Goal: Information Seeking & Learning: Learn about a topic

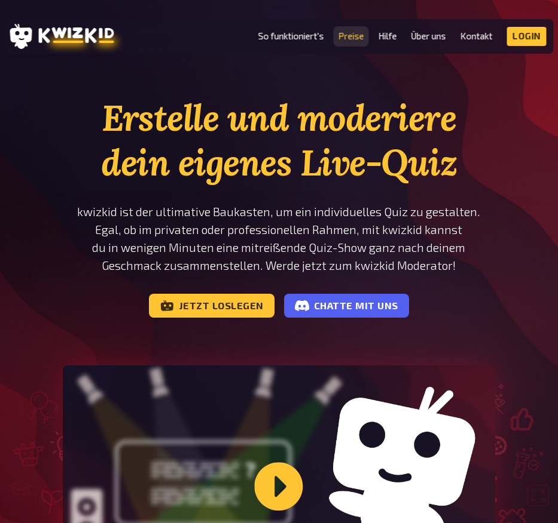
click at [345, 39] on link "Preise" at bounding box center [351, 36] width 26 height 10
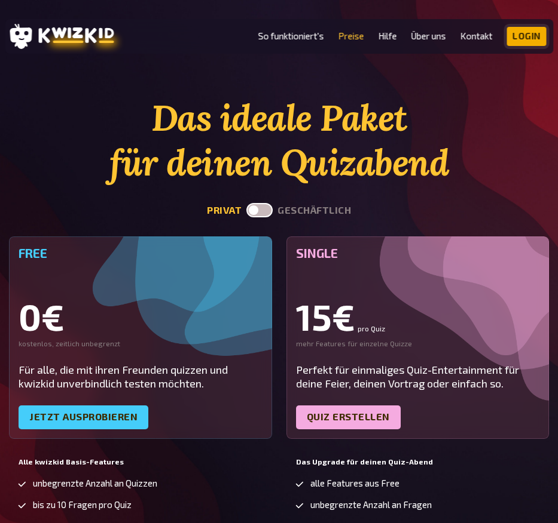
click at [545, 40] on link "Login" at bounding box center [526, 36] width 39 height 19
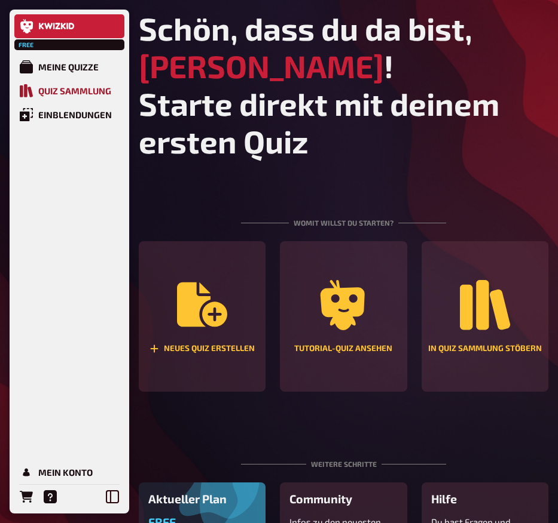
click at [65, 94] on div "Quiz Sammlung" at bounding box center [74, 90] width 73 height 11
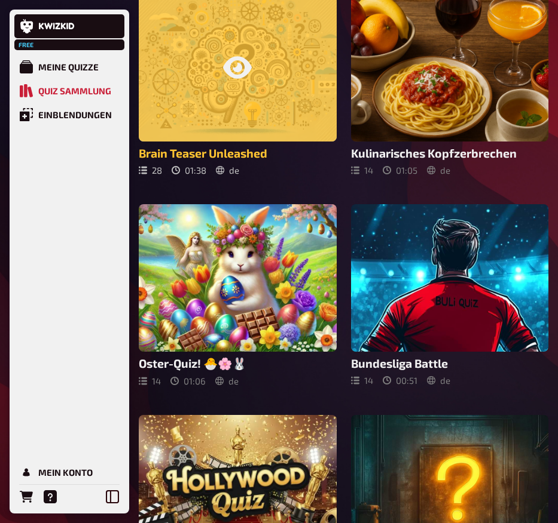
scroll to position [1528, 0]
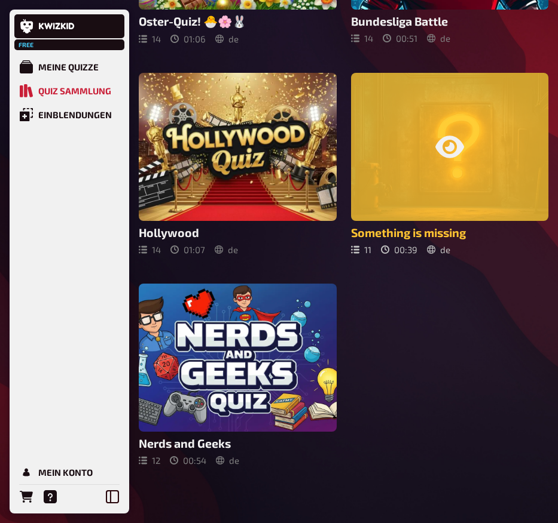
click at [423, 187] on div at bounding box center [450, 147] width 198 height 148
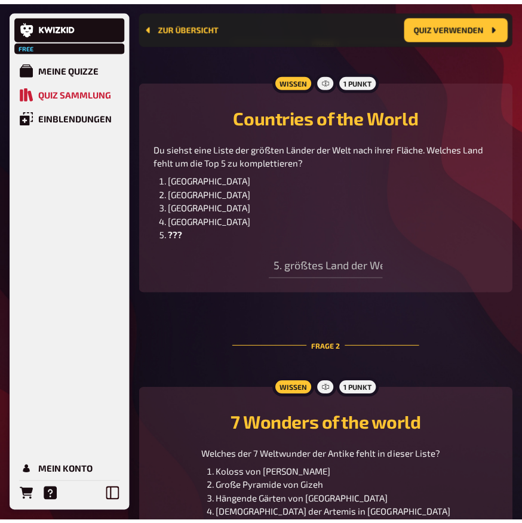
scroll to position [393, 0]
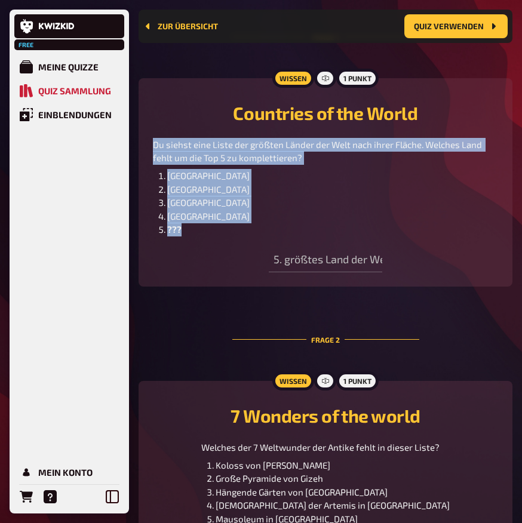
drag, startPoint x: 154, startPoint y: 161, endPoint x: 193, endPoint y: 244, distance: 92.2
click at [193, 237] on div "Du siehst eine Liste der größten Länder der Welt nach ihrer Fläche. Welches Lan…" at bounding box center [325, 187] width 345 height 99
copy div "Du siehst eine Liste der größten Länder der Welt nach ihrer Fläche. Welches Lan…"
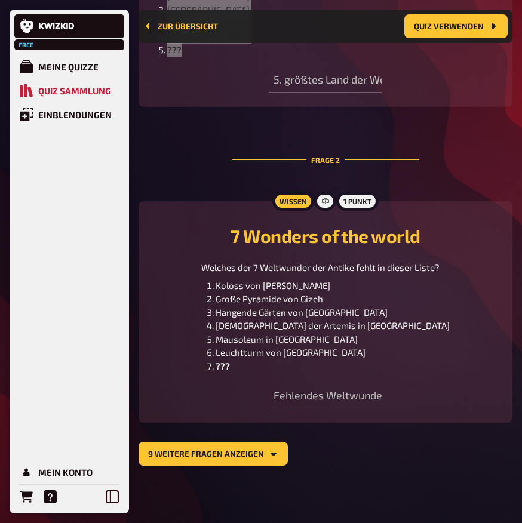
scroll to position [590, 0]
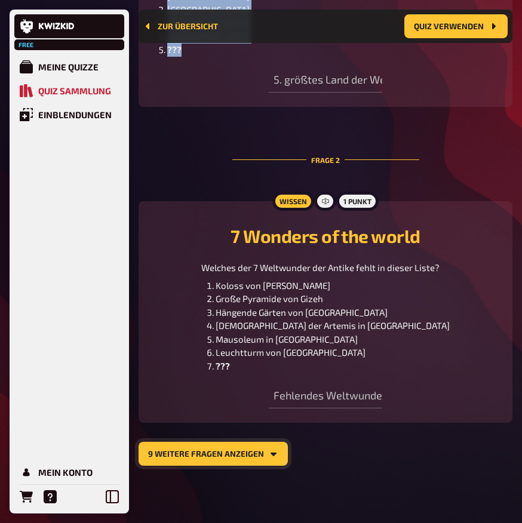
click at [246, 455] on button "9 weitere Fragen anzeigen" at bounding box center [213, 454] width 149 height 24
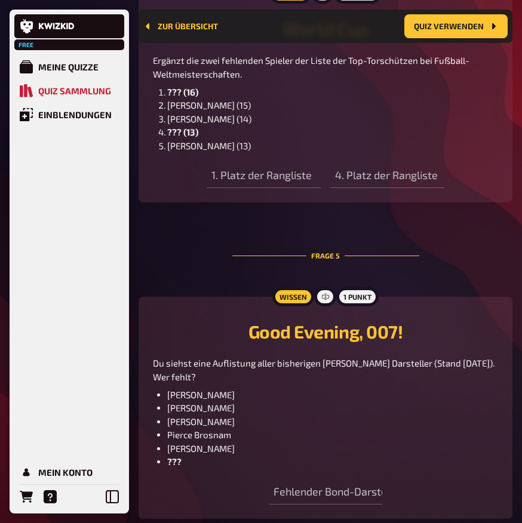
scroll to position [0, 0]
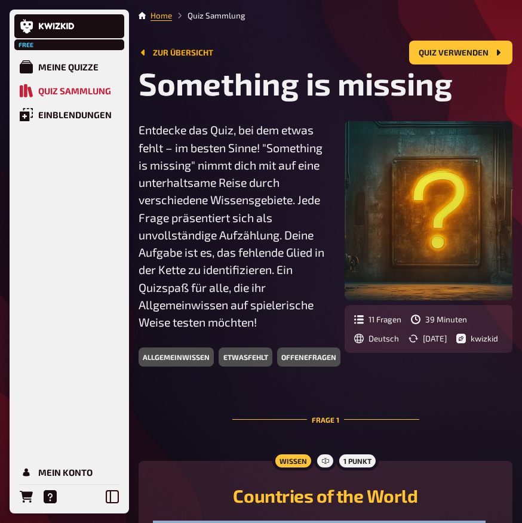
click at [166, 53] on link "Zur Übersicht" at bounding box center [176, 53] width 75 height 10
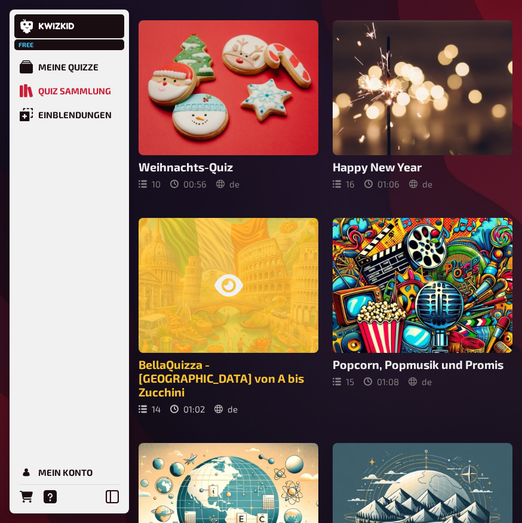
scroll to position [347, 0]
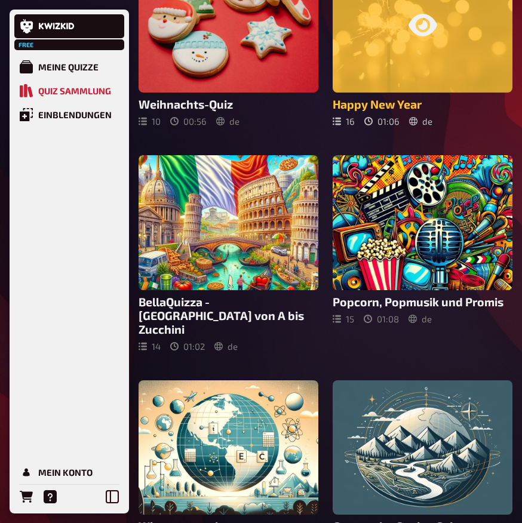
click at [473, 56] on div at bounding box center [423, 25] width 180 height 135
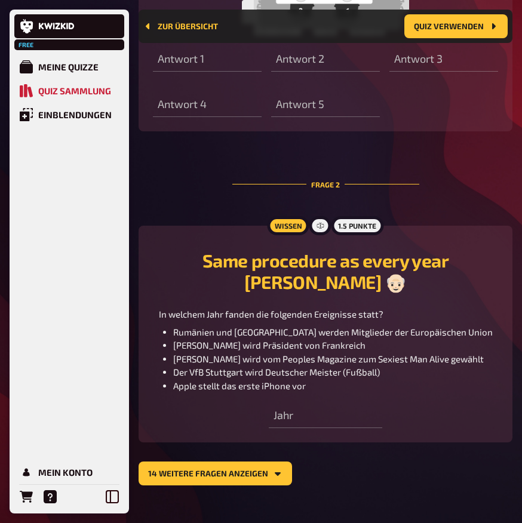
scroll to position [662, 0]
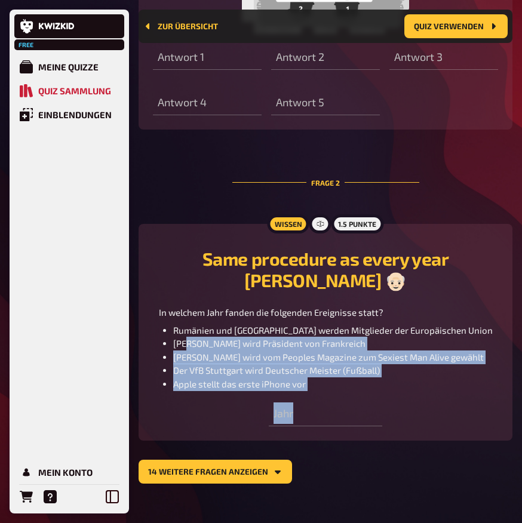
drag, startPoint x: 399, startPoint y: 408, endPoint x: 188, endPoint y: 306, distance: 234.4
click at [197, 323] on div "Wissen 1.5 Punkte Same procedure as every year [PERSON_NAME] 👴🏻 In welchem Jahr…" at bounding box center [326, 333] width 374 height 218
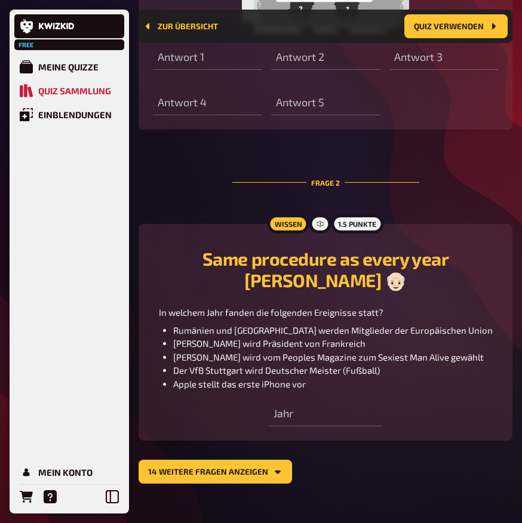
click at [170, 306] on div "In welchem Jahr fanden die folgenden Ereignisse statt? Rumänien und Bulgarien w…" at bounding box center [325, 348] width 345 height 85
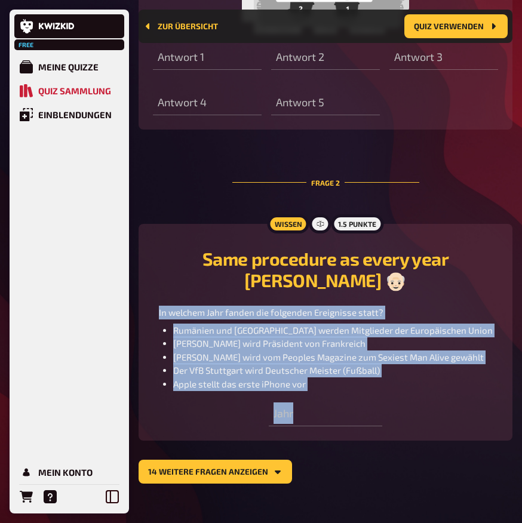
drag, startPoint x: 169, startPoint y: 292, endPoint x: 388, endPoint y: 415, distance: 252.0
click at [388, 415] on div "Wissen 1.5 Punkte Same procedure as every year [PERSON_NAME] 👴🏻 In welchem Jahr…" at bounding box center [326, 333] width 374 height 218
copy div "In welchem Jahr fanden die folgenden Ereignisse statt? Rumänien und Bulgarien w…"
click at [312, 391] on div "Jahr" at bounding box center [326, 409] width 114 height 36
drag, startPoint x: 327, startPoint y: 370, endPoint x: 169, endPoint y: 296, distance: 174.5
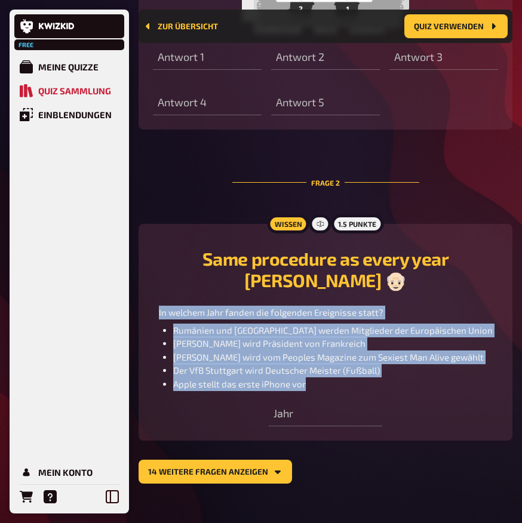
click at [169, 306] on div "In welchem Jahr fanden die folgenden Ereignisse statt? Rumänien und Bulgarien w…" at bounding box center [325, 348] width 345 height 85
copy div "In welchem Jahr fanden die folgenden Ereignisse statt? Rumänien und Bulgarien w…"
click at [225, 460] on button "14 weitere Fragen anzeigen" at bounding box center [216, 472] width 154 height 24
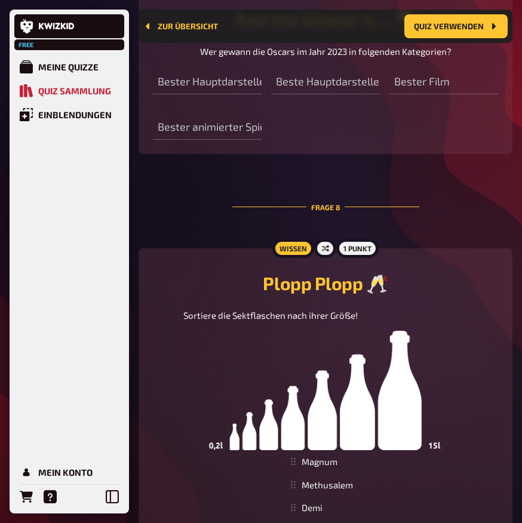
scroll to position [2443, 0]
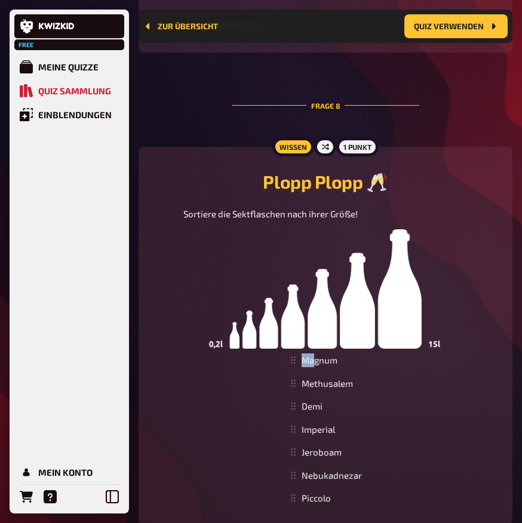
drag, startPoint x: 314, startPoint y: 357, endPoint x: 298, endPoint y: 357, distance: 16.1
click at [298, 357] on div "Magnum" at bounding box center [326, 360] width 82 height 23
click at [294, 357] on icon at bounding box center [293, 360] width 7 height 7
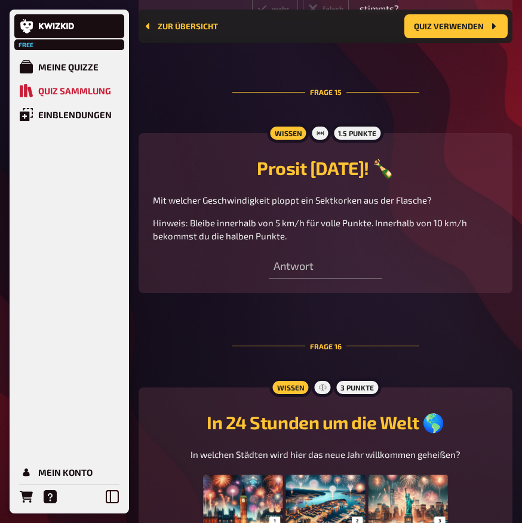
scroll to position [4644, 0]
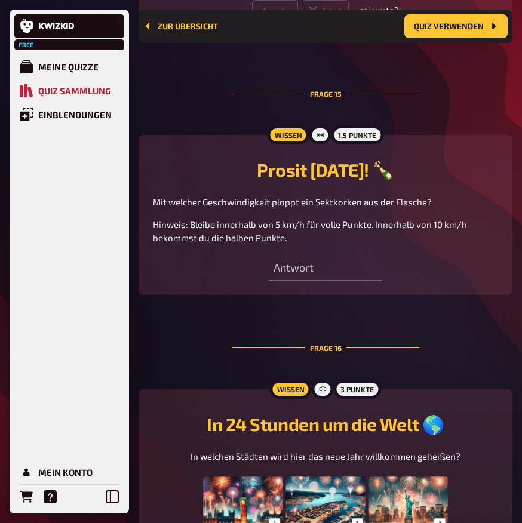
drag, startPoint x: 289, startPoint y: 246, endPoint x: 153, endPoint y: 210, distance: 140.7
click at [153, 210] on div "Mit welcher Geschwindigkeit ploppt ein Sektkorken aus der Flasche? Hinweis: Ble…" at bounding box center [325, 220] width 345 height 50
copy div "Mit welcher Geschwindigkeit ploppt ein Sektkorken aus der Flasche? Hinweis: Ble…"
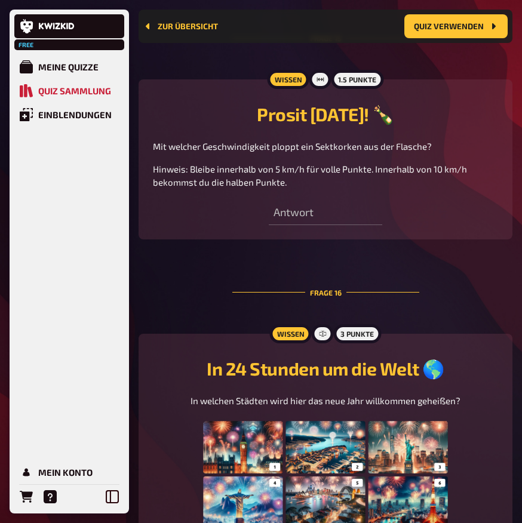
scroll to position [4657, 0]
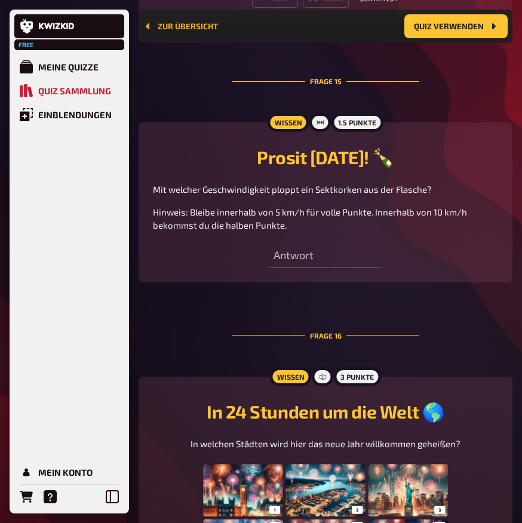
click at [166, 27] on link "Zur Übersicht" at bounding box center [180, 27] width 75 height 10
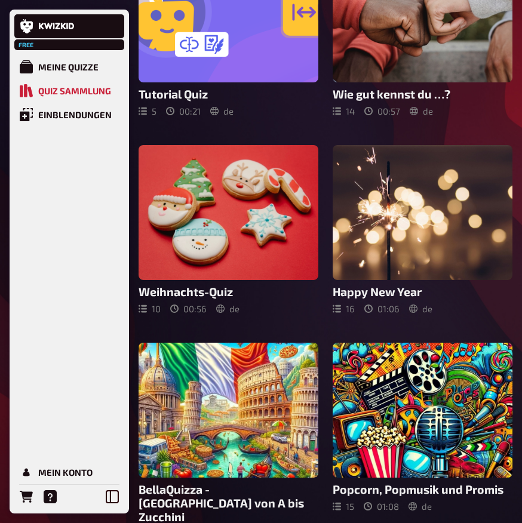
scroll to position [303, 0]
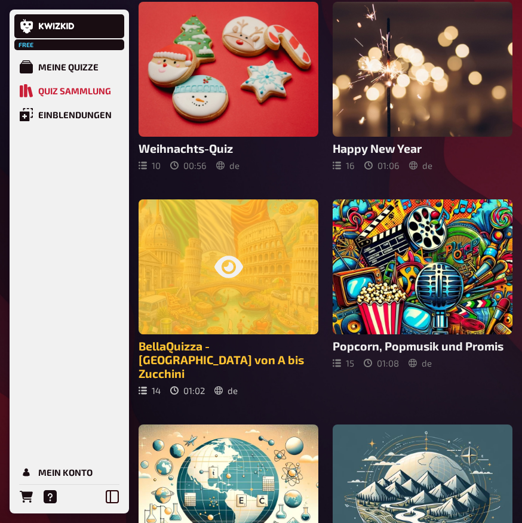
click at [263, 238] on div at bounding box center [229, 267] width 180 height 135
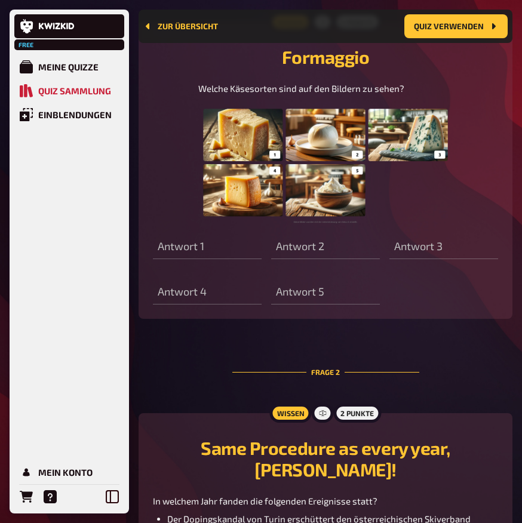
scroll to position [1000, 0]
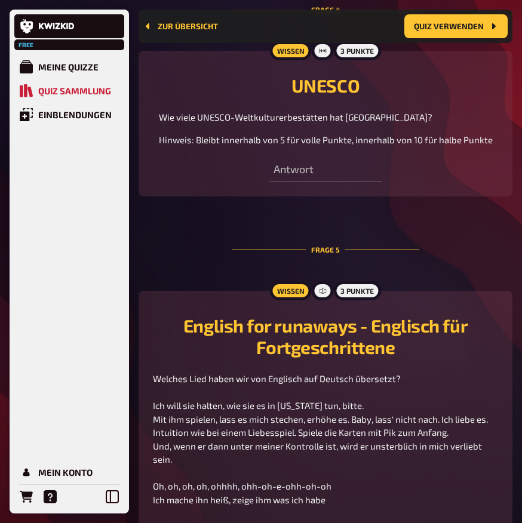
scroll to position [1873, 0]
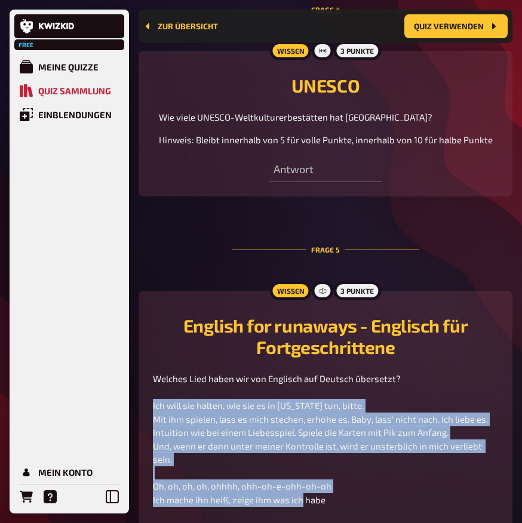
drag, startPoint x: 340, startPoint y: 383, endPoint x: 146, endPoint y: 284, distance: 217.5
click at [146, 291] on div "Wissen 3 Punkte English for runaways - Englisch für Fortgeschrittene Welches Li…" at bounding box center [326, 424] width 374 height 266
copy span "Ich will sie halten, wie sie es in [US_STATE] tun, bitte. Mit ihm spielen, lass…"
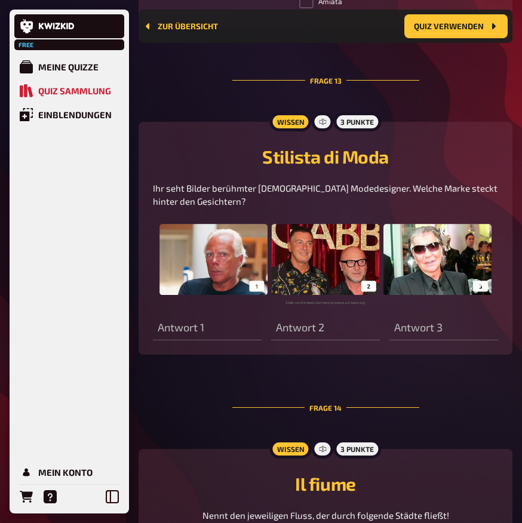
scroll to position [4570, 0]
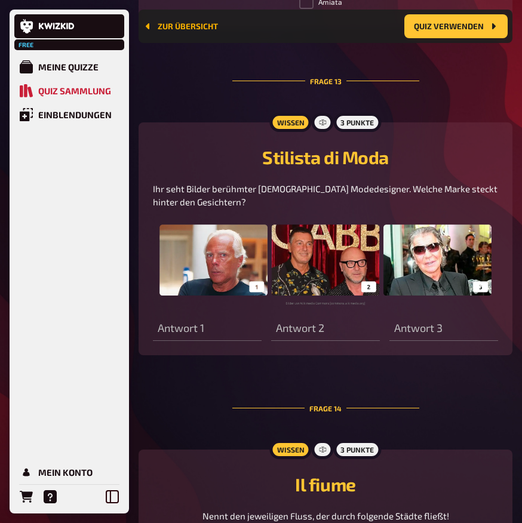
click at [189, 25] on link "Zur Übersicht" at bounding box center [180, 27] width 75 height 10
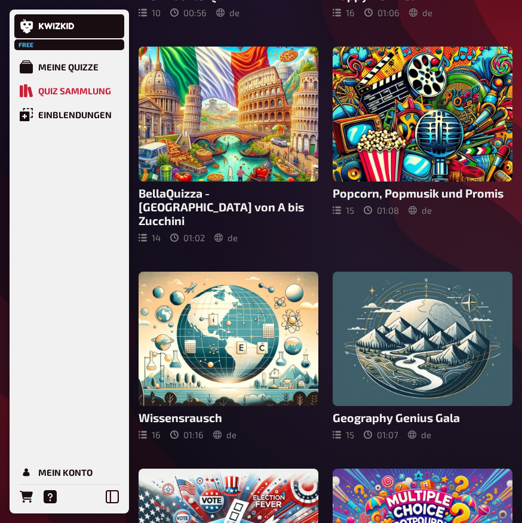
scroll to position [499, 0]
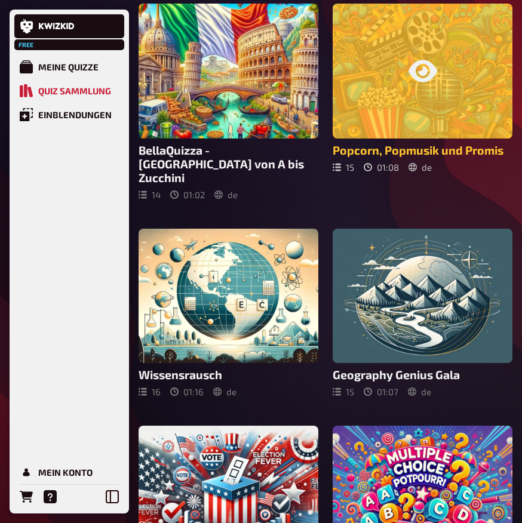
click at [459, 109] on div at bounding box center [423, 71] width 180 height 135
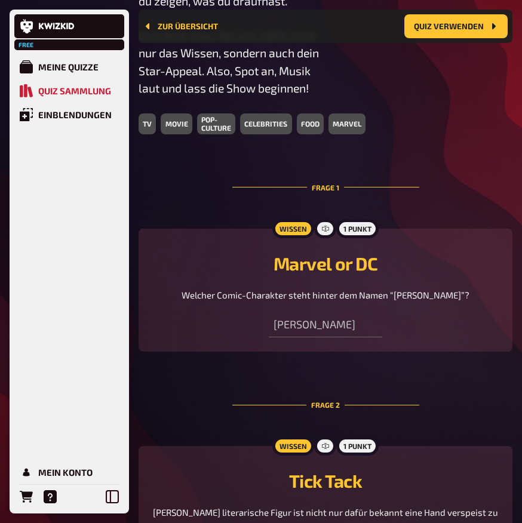
scroll to position [544, 0]
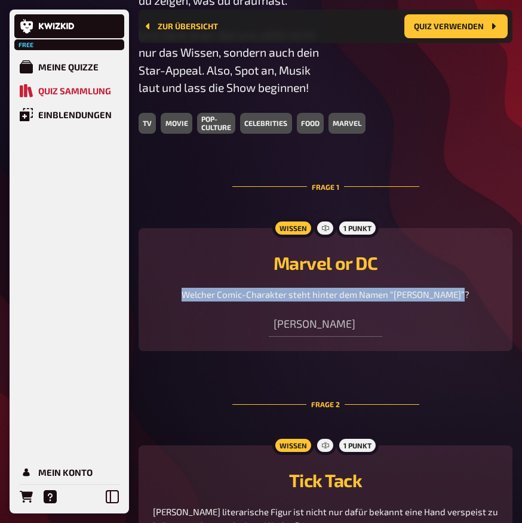
drag, startPoint x: 463, startPoint y: 296, endPoint x: 180, endPoint y: 296, distance: 282.7
click at [180, 296] on div "Welcher Comic-Charakter steht hinter dem Namen “[PERSON_NAME]”?" at bounding box center [325, 295] width 345 height 14
copy span "Welcher Comic-Charakter steht hinter dem Namen “[PERSON_NAME]”?"
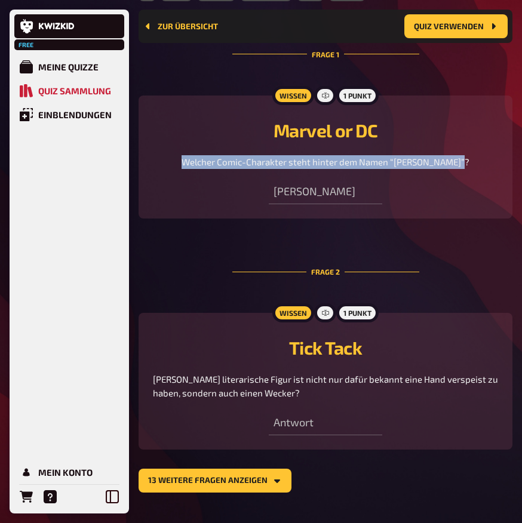
scroll to position [705, 0]
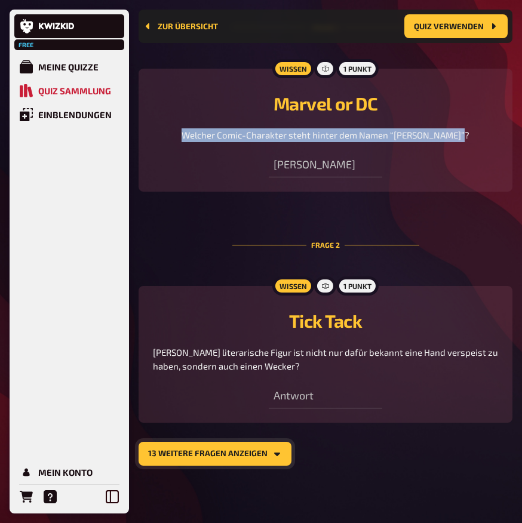
click at [188, 463] on button "13 weitere Fragen anzeigen" at bounding box center [215, 454] width 153 height 24
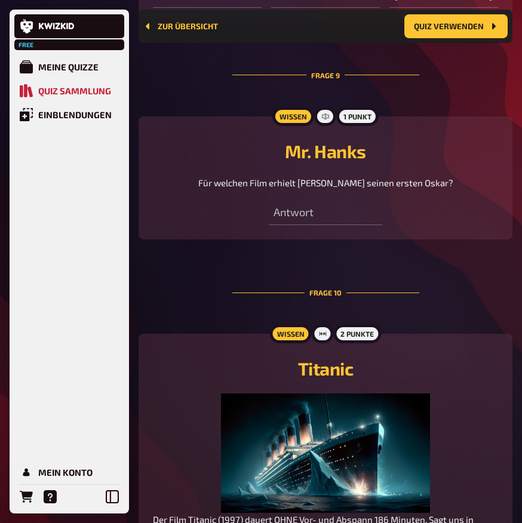
scroll to position [2959, 0]
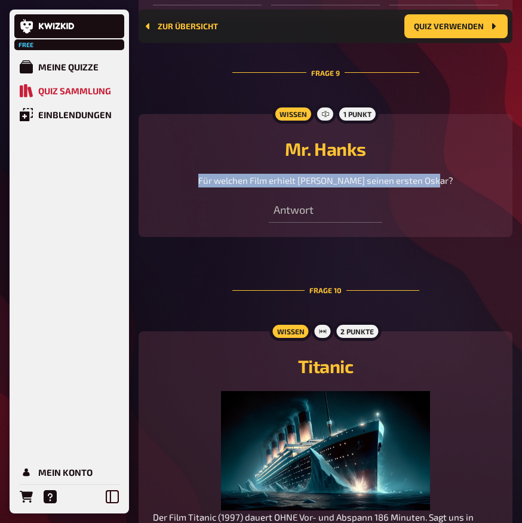
drag, startPoint x: 206, startPoint y: 148, endPoint x: 449, endPoint y: 150, distance: 243.2
click at [449, 174] on div "Für welchen Film erhielt [PERSON_NAME] seinen ersten Oskar?" at bounding box center [325, 181] width 345 height 14
copy span "Für welchen Film erhielt [PERSON_NAME] seinen ersten Oskar?"
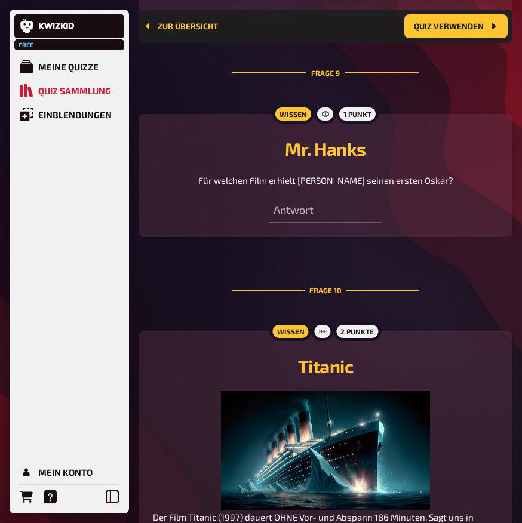
click at [311, 187] on div "Antwort" at bounding box center [326, 205] width 114 height 36
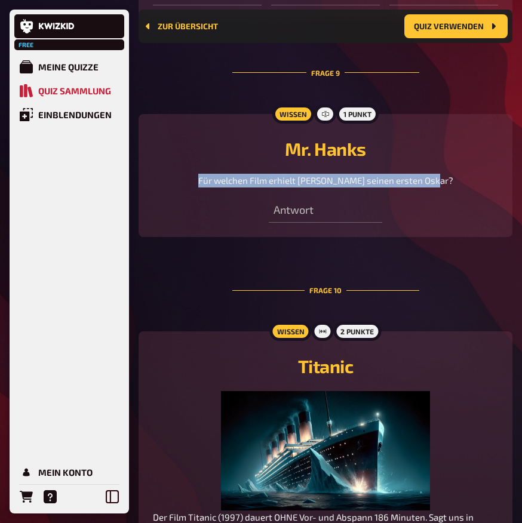
drag, startPoint x: 210, startPoint y: 149, endPoint x: 450, endPoint y: 149, distance: 240.2
click at [450, 174] on div "Für welchen Film erhielt [PERSON_NAME] seinen ersten Oskar?" at bounding box center [325, 181] width 345 height 14
copy span "Für welchen Film erhielt [PERSON_NAME] seinen ersten Oskar?"
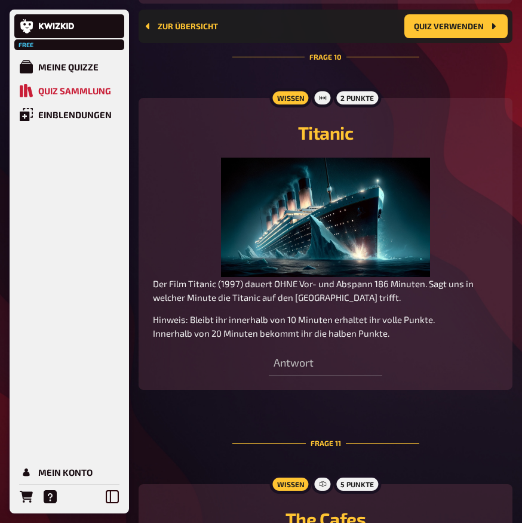
scroll to position [3193, 0]
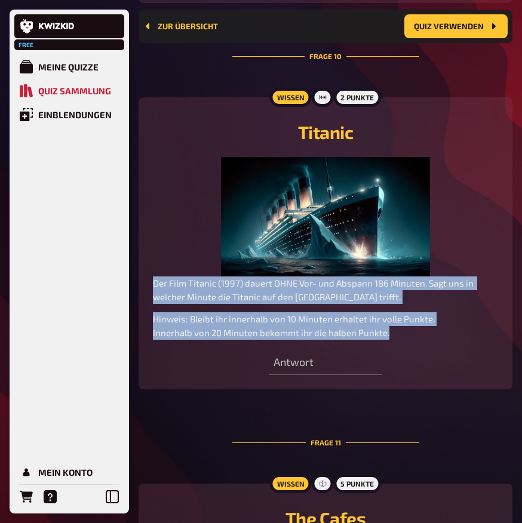
drag, startPoint x: 390, startPoint y: 305, endPoint x: 143, endPoint y: 252, distance: 251.8
click at [143, 252] on div "Wissen 2 Punkte Titanic Created with Dall-E Lizenzinfo Der Film Titanic (1997) …" at bounding box center [326, 243] width 374 height 292
copy div "Der Film Titanic (1997) dauert OHNE Vor- und Abspann 186 Minuten. Sagt uns in w…"
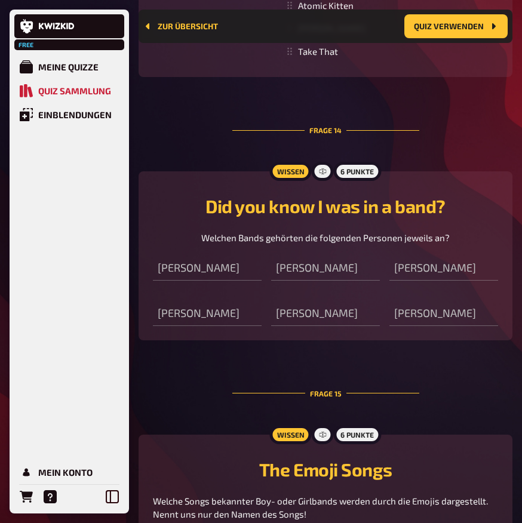
scroll to position [4252, 0]
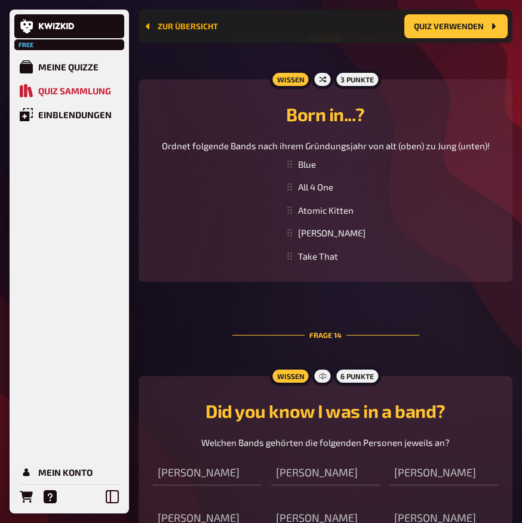
click at [175, 23] on link "Zur Übersicht" at bounding box center [180, 27] width 75 height 10
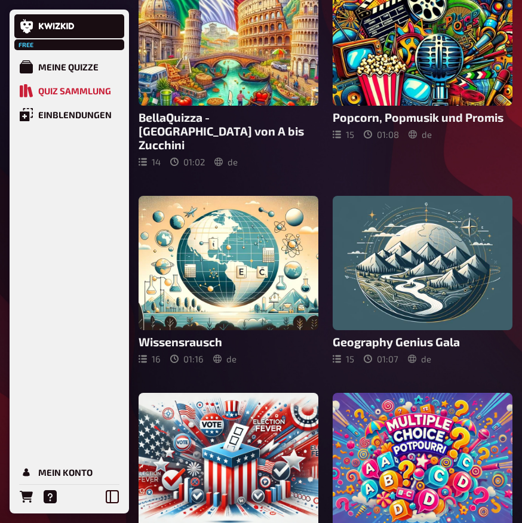
scroll to position [533, 0]
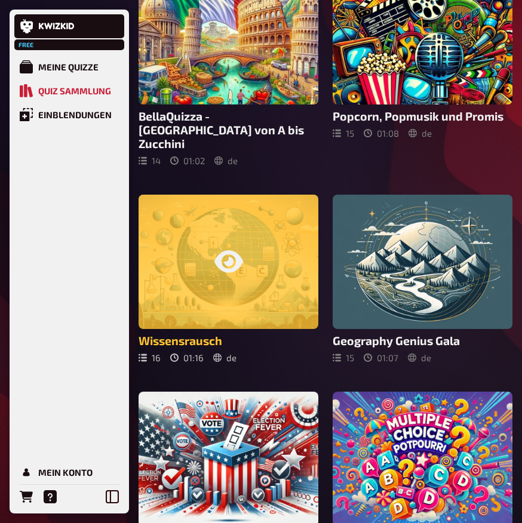
click at [219, 270] on div at bounding box center [229, 262] width 180 height 135
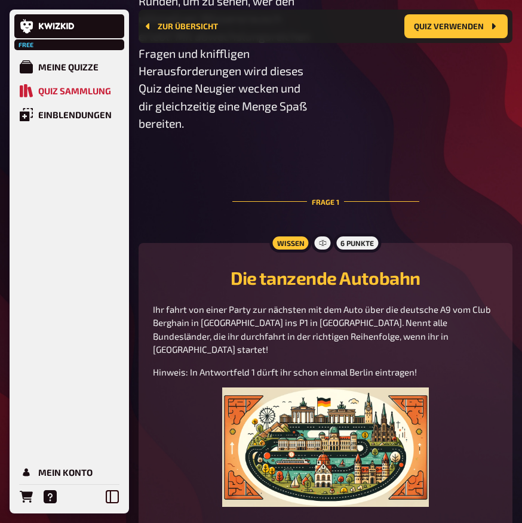
scroll to position [703, 0]
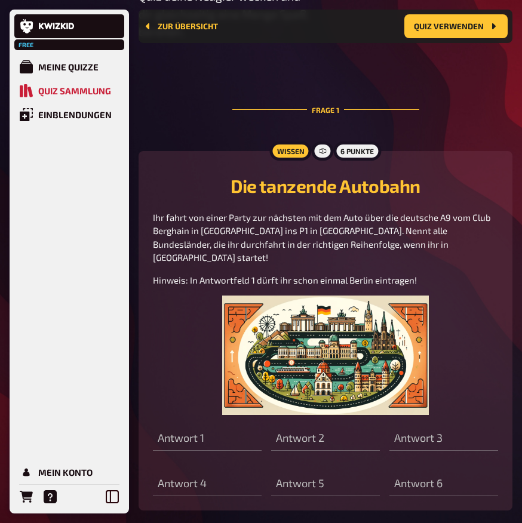
click at [231, 186] on h2 "Die tanzende Autobahn" at bounding box center [325, 186] width 345 height 22
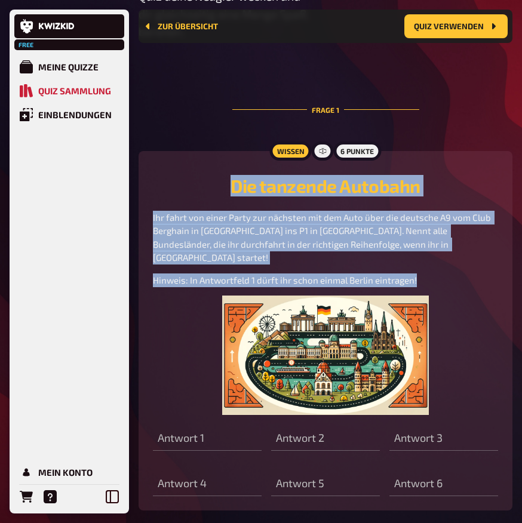
drag, startPoint x: 231, startPoint y: 185, endPoint x: 421, endPoint y: 271, distance: 209.1
click at [421, 271] on div "Die tanzende Autobahn Ihr fahrt von einer Party zur nächsten mit dem Auto über …" at bounding box center [325, 295] width 345 height 241
copy div "Die tanzende Autobahn Ihr fahrt von einer Party zur nächsten mit dem Auto über …"
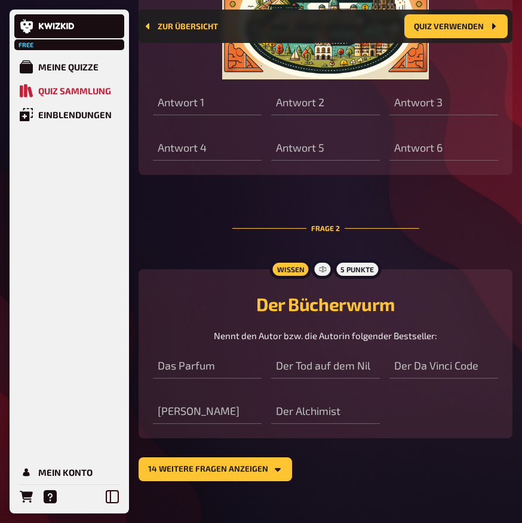
scroll to position [1039, 0]
click at [216, 458] on button "14 weitere Fragen anzeigen" at bounding box center [216, 470] width 154 height 24
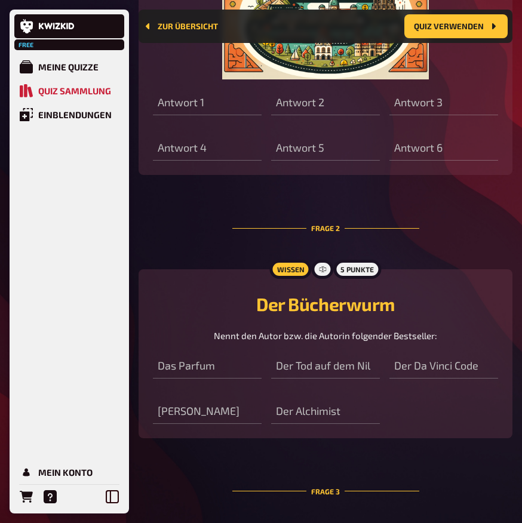
click at [264, 293] on h2 "Der Bücherwurm" at bounding box center [325, 304] width 345 height 22
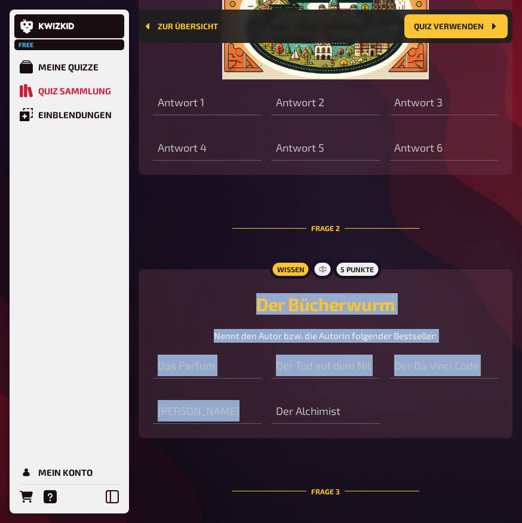
click at [330, 399] on div "Wissen 5 Punkte Der Bücherwurm Nennt den Autor bzw. die Autorin folgender Bests…" at bounding box center [326, 354] width 374 height 169
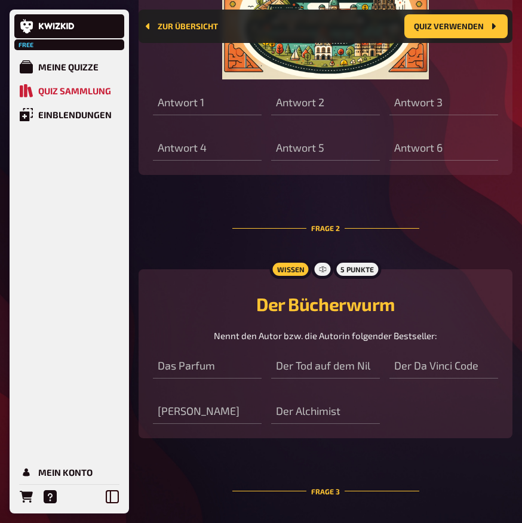
drag, startPoint x: 258, startPoint y: 288, endPoint x: 268, endPoint y: 302, distance: 16.7
click at [271, 308] on div "Wissen 5 Punkte Der Bücherwurm Nennt den Autor bzw. die Autorin folgender Bests…" at bounding box center [326, 354] width 374 height 169
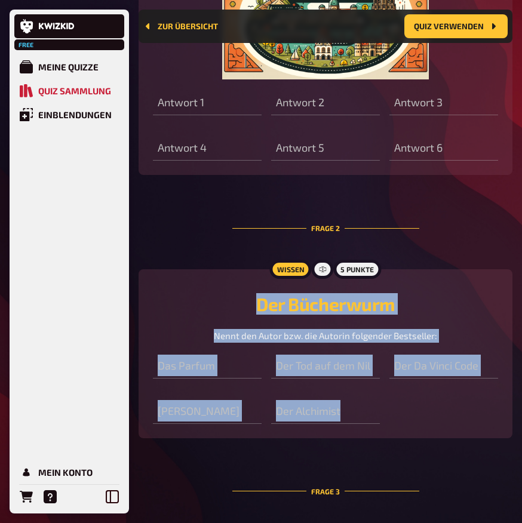
drag, startPoint x: 261, startPoint y: 292, endPoint x: 409, endPoint y: 402, distance: 184.5
click at [409, 402] on div "Wissen 5 Punkte Der Bücherwurm Nennt den Autor bzw. die Autorin folgender Bests…" at bounding box center [326, 354] width 374 height 169
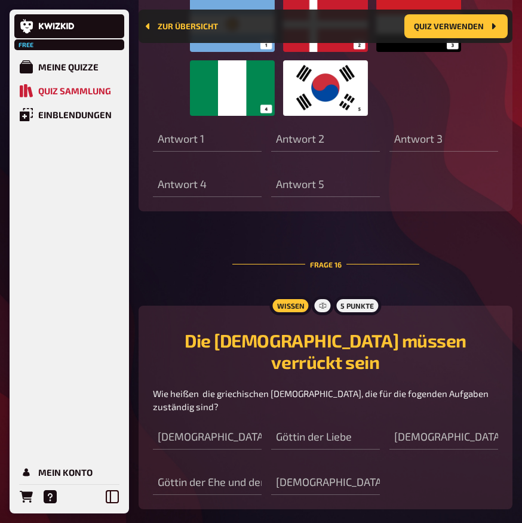
scroll to position [5352, 0]
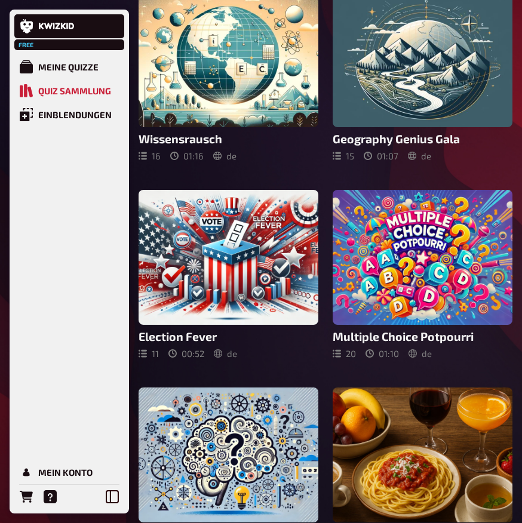
scroll to position [738, 0]
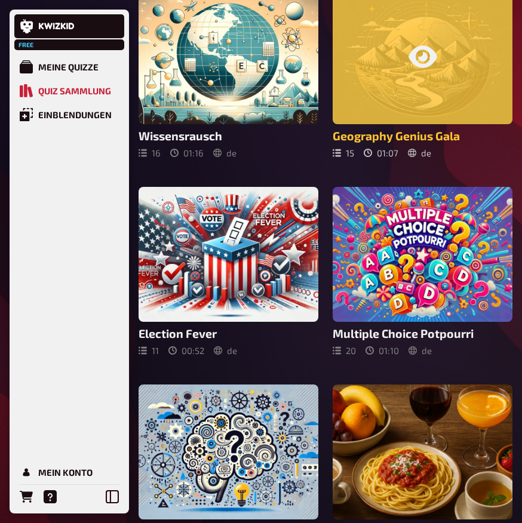
click at [420, 63] on div at bounding box center [423, 57] width 180 height 135
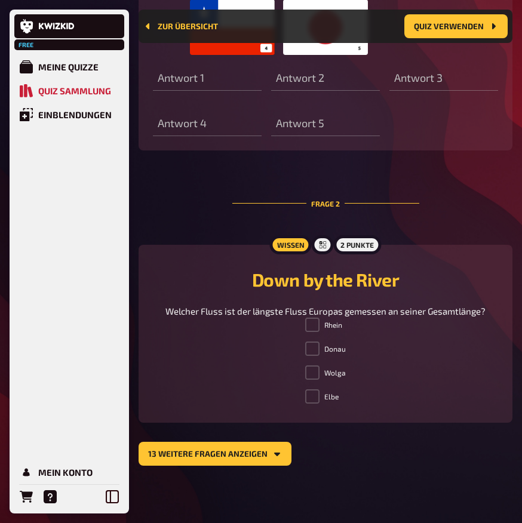
scroll to position [878, 0]
click at [176, 449] on button "13 weitere Fragen anzeigen" at bounding box center [215, 454] width 153 height 24
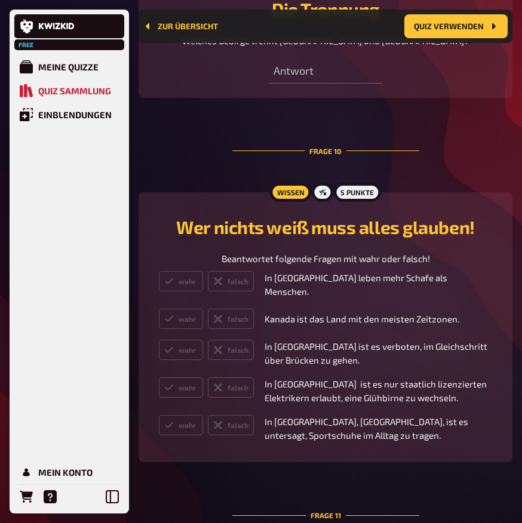
scroll to position [3146, 0]
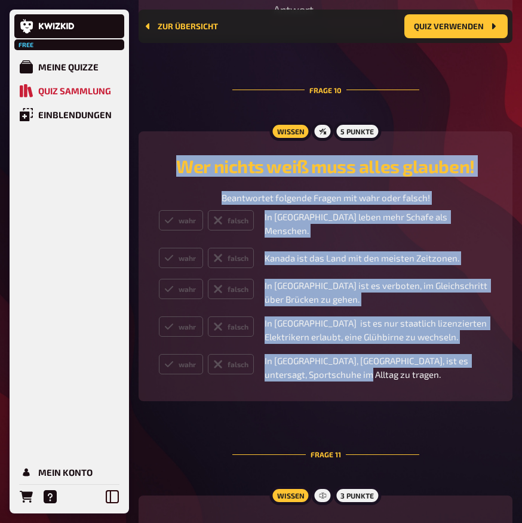
drag, startPoint x: 338, startPoint y: 393, endPoint x: 172, endPoint y: 176, distance: 273.6
click at [172, 176] on div "Wissen 5 Punkte Wer nichts weiß muss alles glauben! Beantwortet folgende Fragen…" at bounding box center [326, 266] width 374 height 271
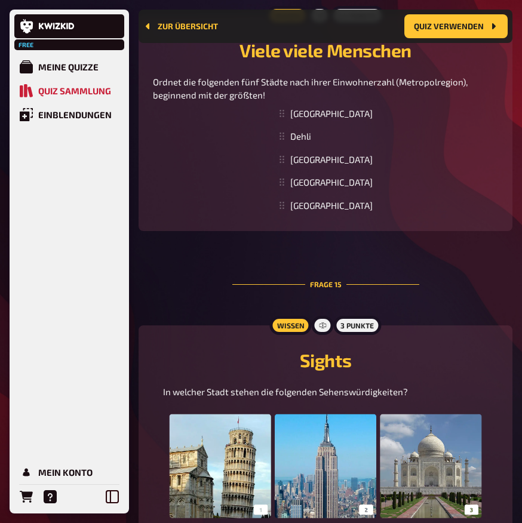
scroll to position [4654, 0]
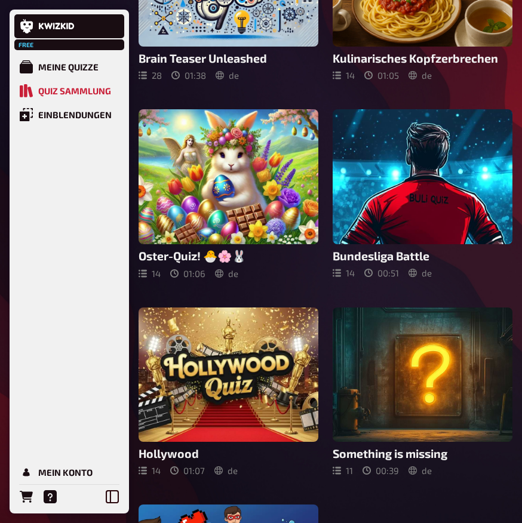
scroll to position [1409, 0]
